Goal: Find specific page/section: Find specific page/section

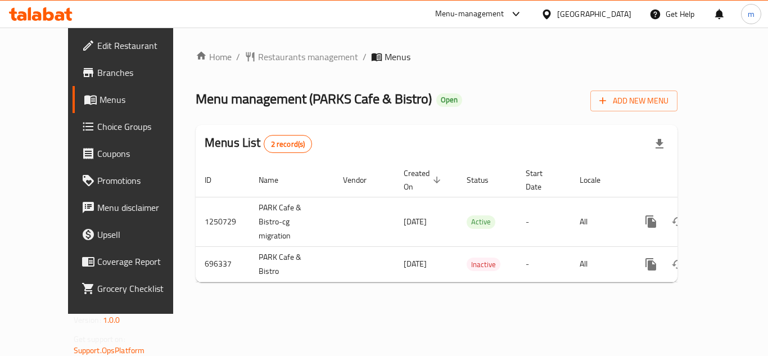
click at [568, 8] on div "[GEOGRAPHIC_DATA]" at bounding box center [594, 14] width 74 height 12
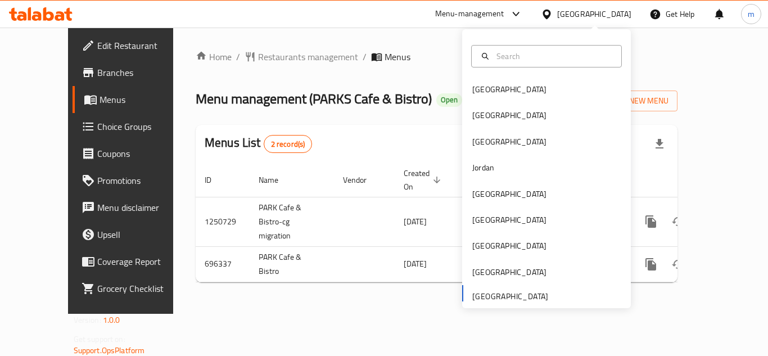
click at [385, 71] on div "Home / Restaurants management / Menus Menu management ( PARKS Cafe & Bistro ) O…" at bounding box center [437, 170] width 482 height 241
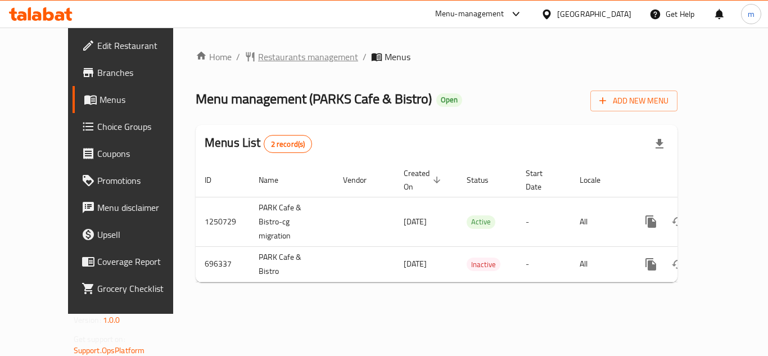
click at [258, 58] on span "Restaurants management" at bounding box center [308, 56] width 100 height 13
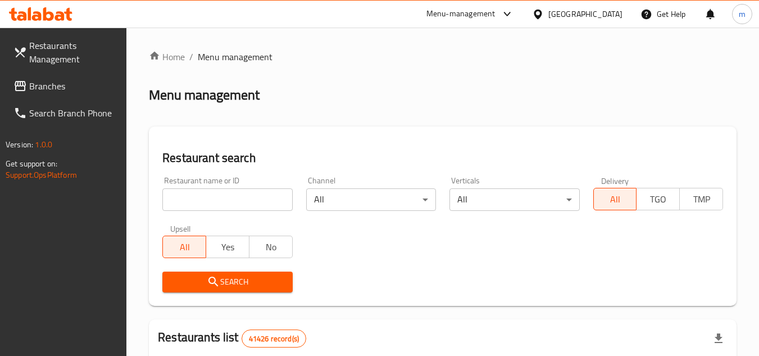
click at [52, 90] on span "Branches" at bounding box center [73, 85] width 89 height 13
